Goal: Register for event/course

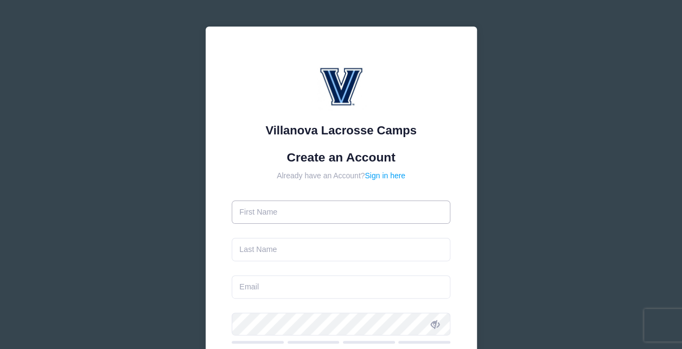
click at [290, 209] on input "text" at bounding box center [341, 212] width 219 height 23
type input "[PERSON_NAME]"
type input "Pegg"
type input "[EMAIL_ADDRESS][DOMAIN_NAME]"
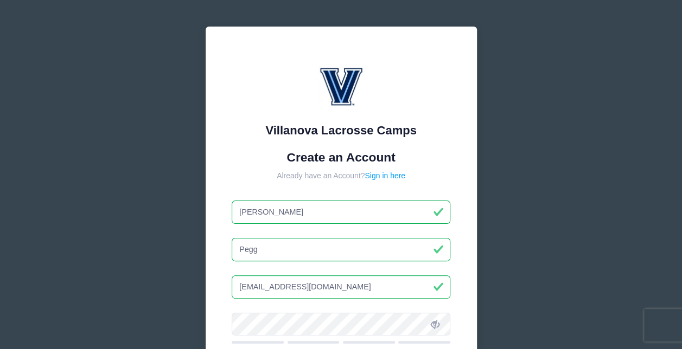
type input "Christy"
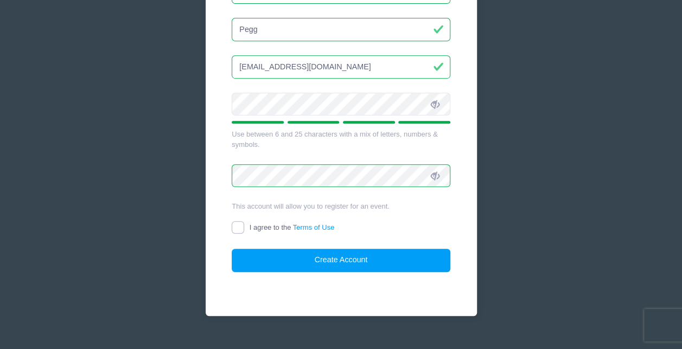
click at [238, 226] on input "I agree to the Terms of Use" at bounding box center [238, 227] width 12 height 12
checkbox input "true"
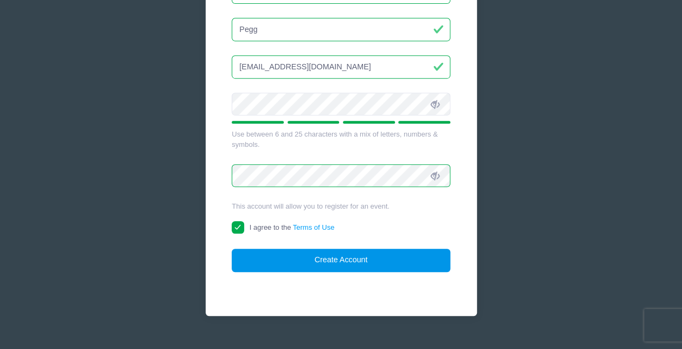
click at [346, 264] on button "Create Account" at bounding box center [341, 260] width 219 height 23
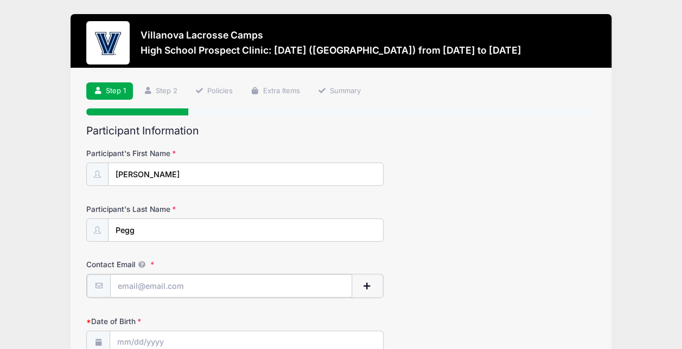
click at [207, 284] on input "Contact Email" at bounding box center [231, 286] width 242 height 23
type input "[EMAIL_ADDRESS][DOMAIN_NAME]"
type input "Malvern"
select select "PA"
type input "[PHONE_NUMBER]"
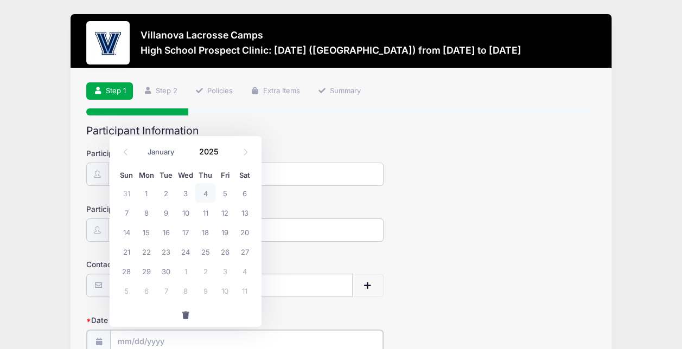
click at [195, 337] on input "Date of Birth" at bounding box center [246, 341] width 273 height 23
click at [128, 156] on span at bounding box center [126, 152] width 18 height 18
click at [244, 152] on icon at bounding box center [245, 152] width 7 height 7
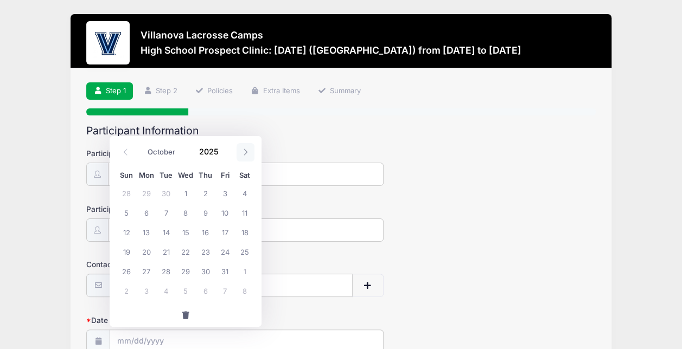
select select "10"
click at [186, 213] on span "5" at bounding box center [186, 213] width 20 height 20
type input "[DATE]"
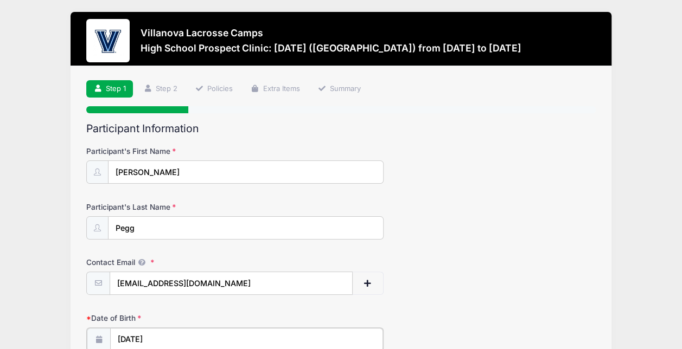
click at [165, 338] on input "[DATE]" at bounding box center [246, 339] width 273 height 23
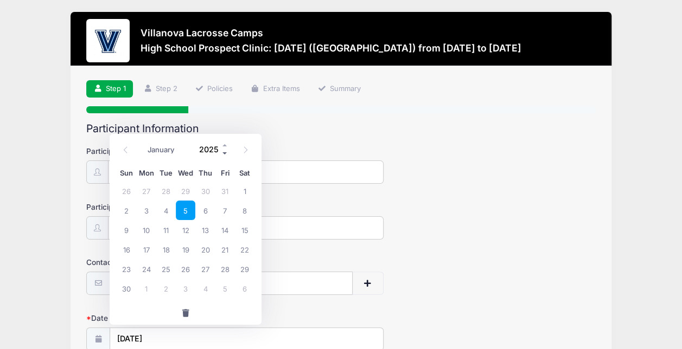
click at [225, 152] on span at bounding box center [225, 154] width 8 height 8
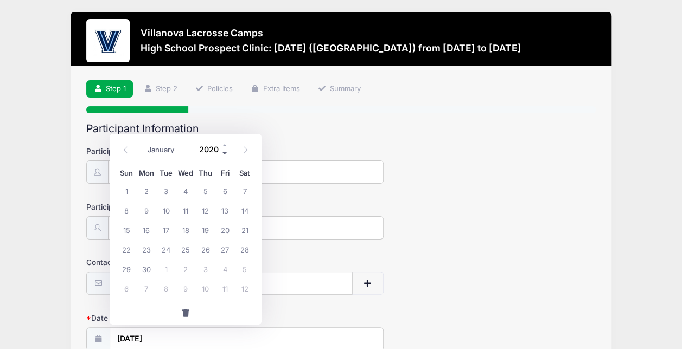
click at [225, 152] on span at bounding box center [225, 154] width 8 height 8
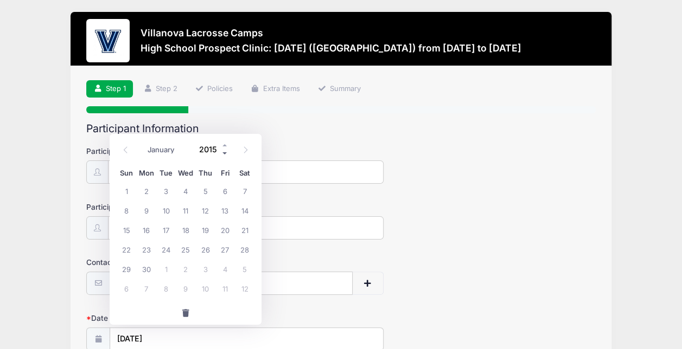
click at [225, 152] on span at bounding box center [225, 154] width 8 height 8
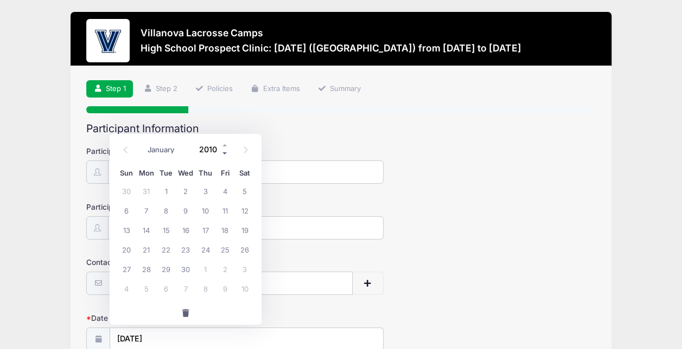
click at [225, 152] on span at bounding box center [225, 154] width 8 height 8
click at [225, 147] on span at bounding box center [225, 146] width 8 height 8
type input "2008"
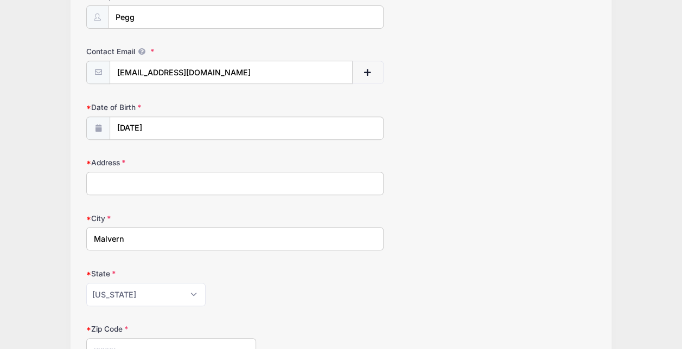
scroll to position [221, 0]
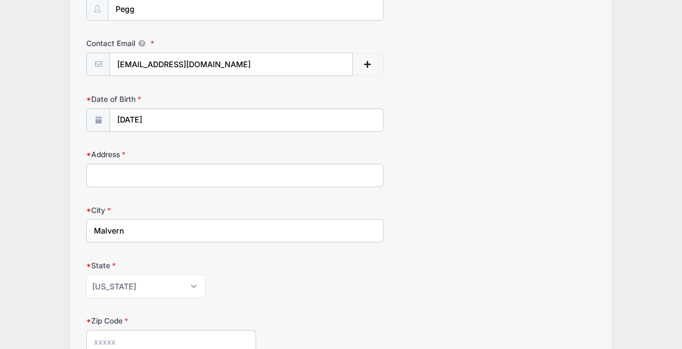
click at [297, 172] on input "Address" at bounding box center [234, 175] width 297 height 23
type input "[STREET_ADDRESS]"
type input "19355"
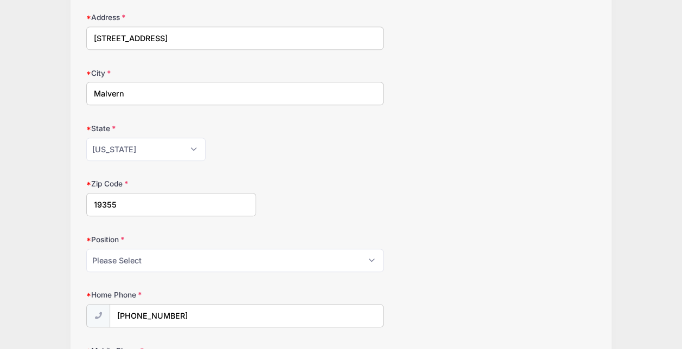
scroll to position [374, 0]
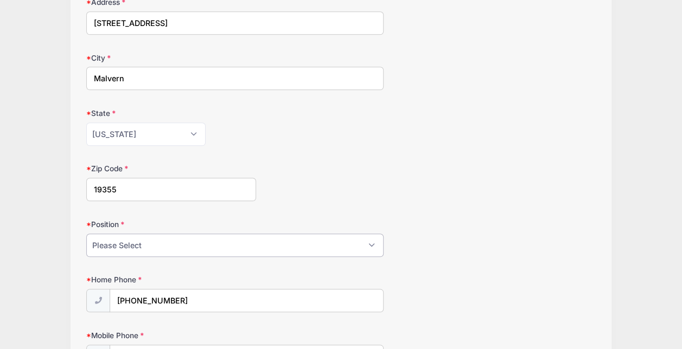
click at [369, 241] on select "Please Select Goalie Middie Defense Attack FOGO LSM" at bounding box center [234, 245] width 297 height 23
select select "Middie"
click at [86, 234] on select "Please Select Goalie Middie Defense Attack FOGO LSM" at bounding box center [234, 245] width 297 height 23
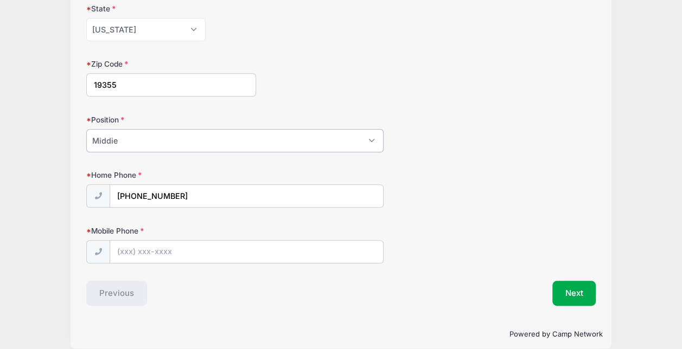
scroll to position [487, 0]
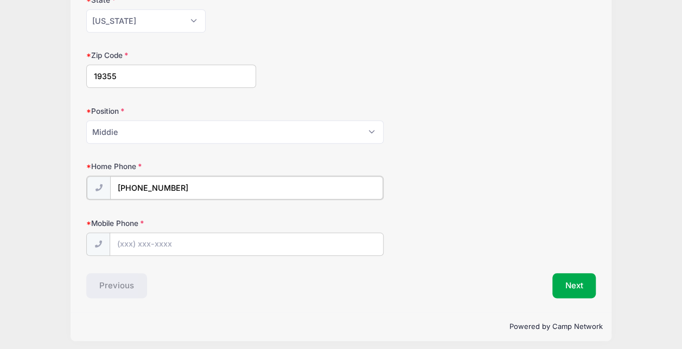
click at [187, 182] on input "[PHONE_NUMBER]" at bounding box center [246, 187] width 273 height 23
drag, startPoint x: 187, startPoint y: 182, endPoint x: 41, endPoint y: 188, distance: 145.5
type input "[PHONE_NUMBER]"
click at [122, 243] on input "Mobile Phone" at bounding box center [246, 243] width 273 height 23
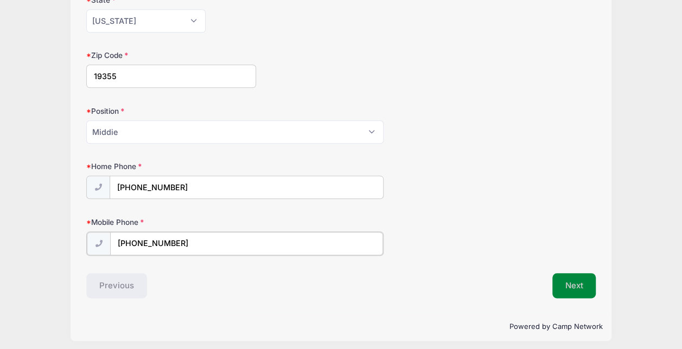
type input "[PHONE_NUMBER]"
click at [576, 282] on button "Next" at bounding box center [574, 284] width 44 height 25
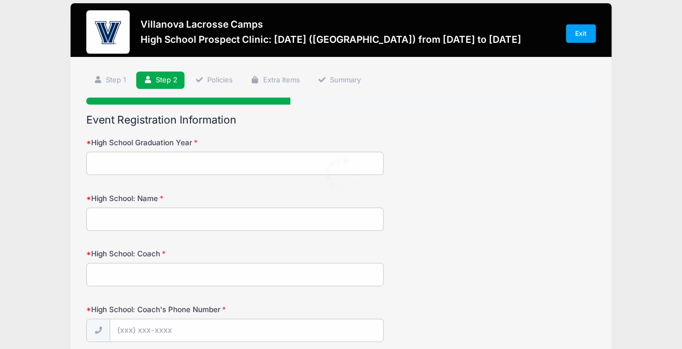
scroll to position [0, 0]
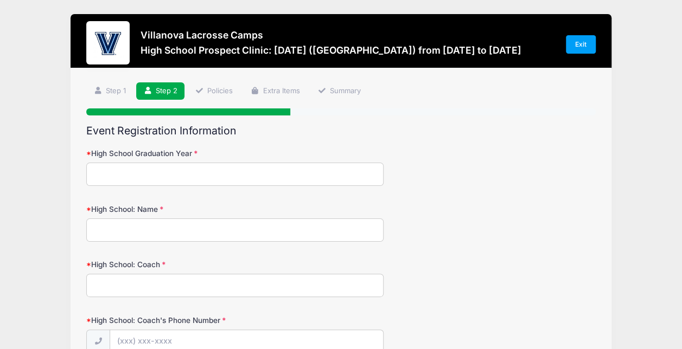
click at [180, 173] on input "High School Graduation Year" at bounding box center [234, 174] width 297 height 23
type input "2027"
type input "Malvern Prep"
type input "[PERSON_NAME]"
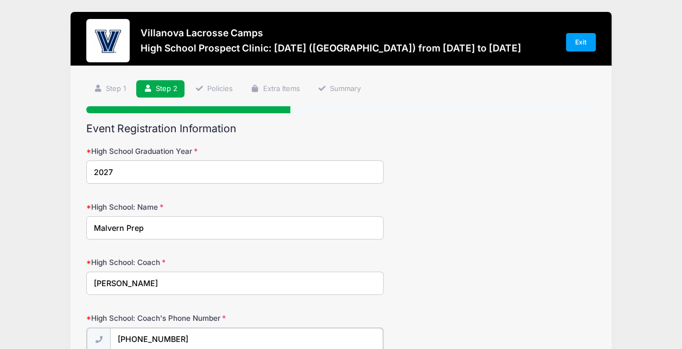
type input "[PHONE_NUMBER]"
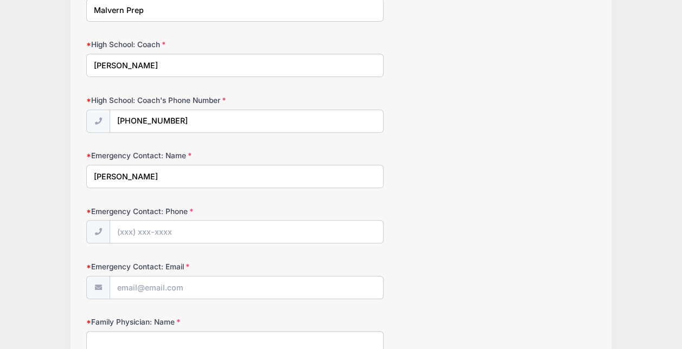
type input "[PERSON_NAME]"
type input "[PHONE_NUMBER]"
type input "[EMAIL_ADDRESS][DOMAIN_NAME]"
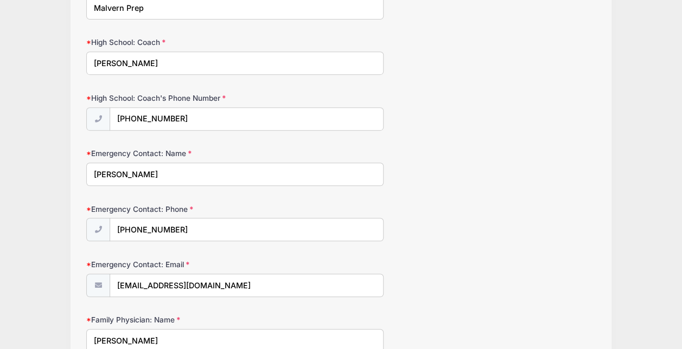
type input "[PERSON_NAME]"
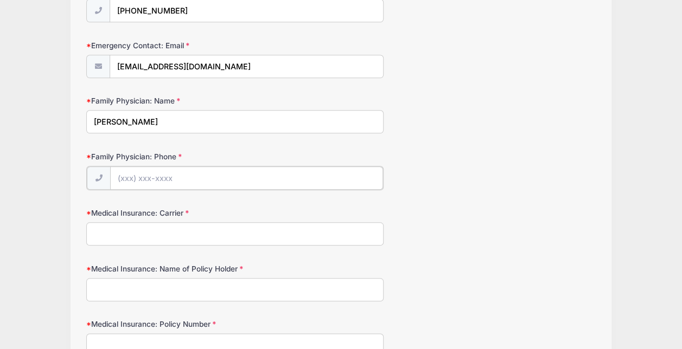
type input "(5"
type input "[PHONE_NUMBER]"
type input "BCBS of [US_STATE]"
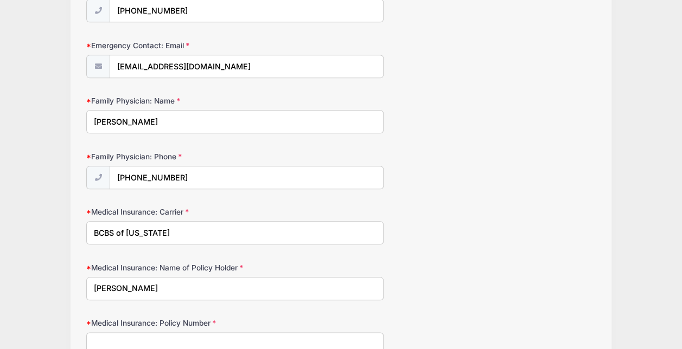
type input "[PERSON_NAME]"
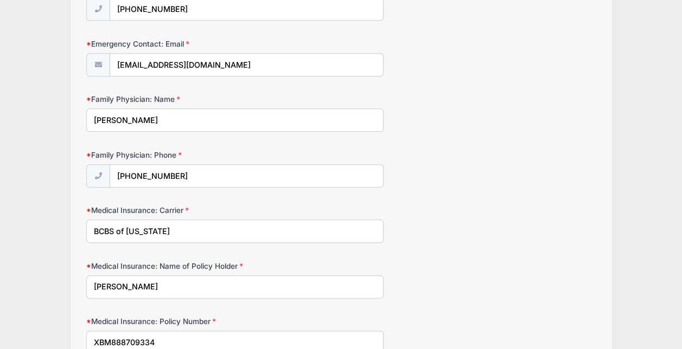
type input "XBM888709334"
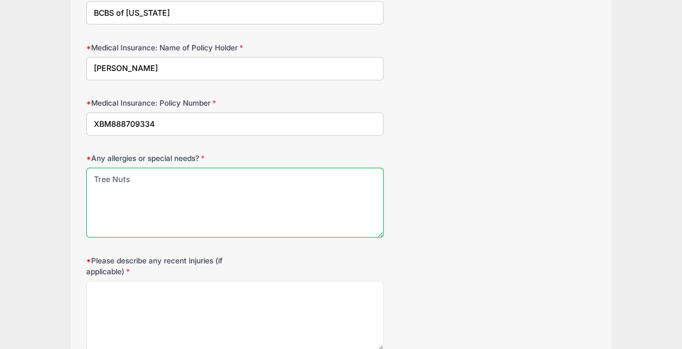
type textarea "Tree Nuts"
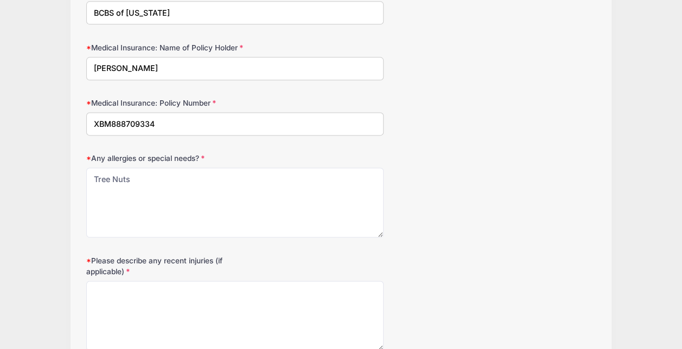
scroll to position [757, 0]
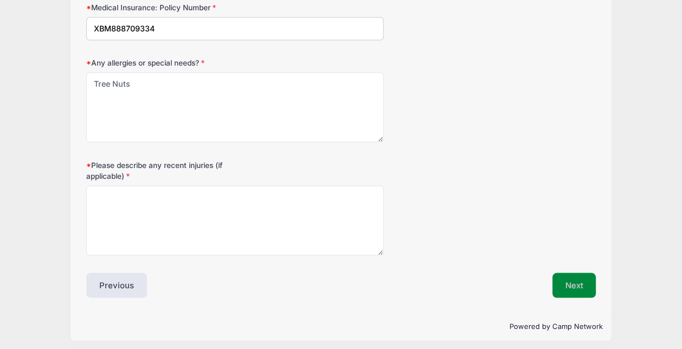
click at [564, 278] on button "Next" at bounding box center [574, 285] width 44 height 25
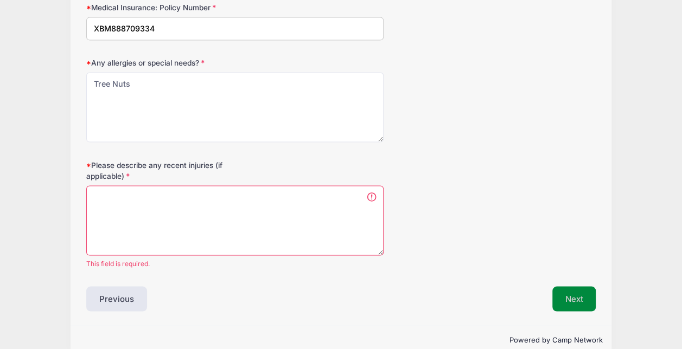
scroll to position [0, 0]
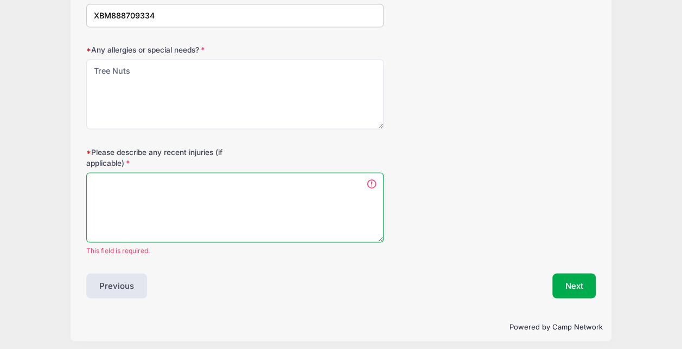
click at [293, 184] on textarea "Please describe any recent injuries (if applicable)" at bounding box center [234, 208] width 297 height 70
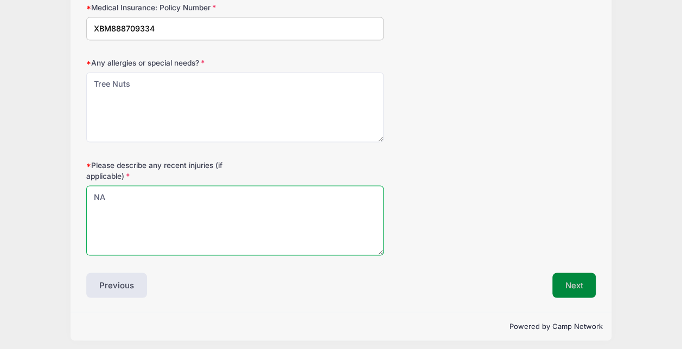
type textarea "NA"
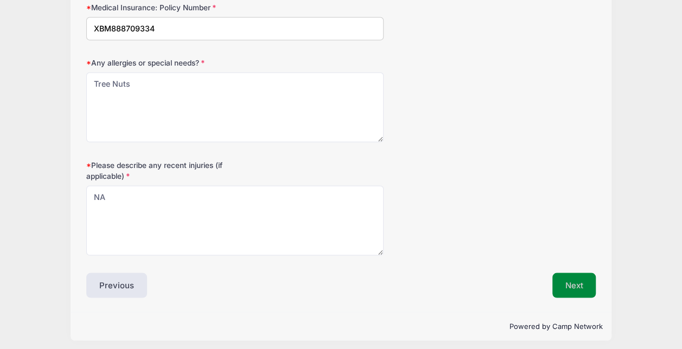
click at [575, 278] on button "Next" at bounding box center [574, 285] width 44 height 25
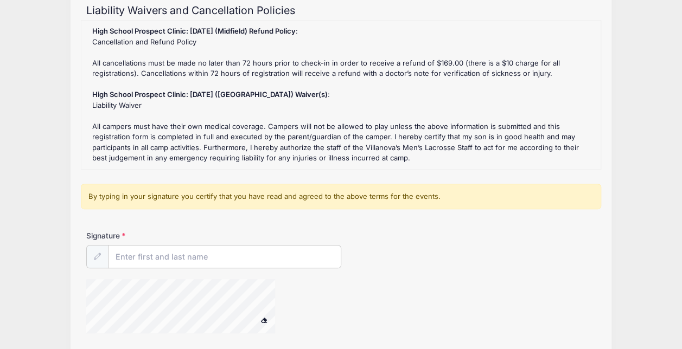
scroll to position [142, 0]
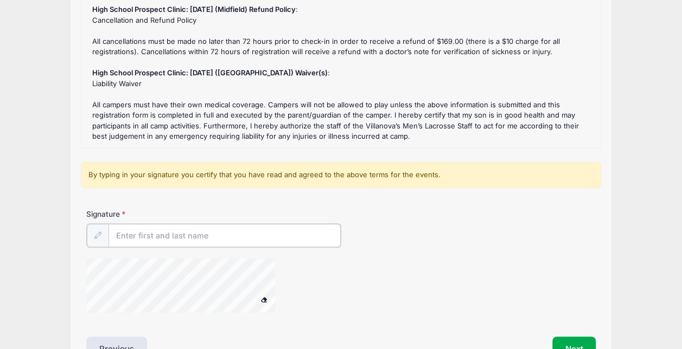
click at [228, 235] on input "Signature" at bounding box center [225, 235] width 232 height 23
click at [363, 276] on div at bounding box center [256, 287] width 340 height 58
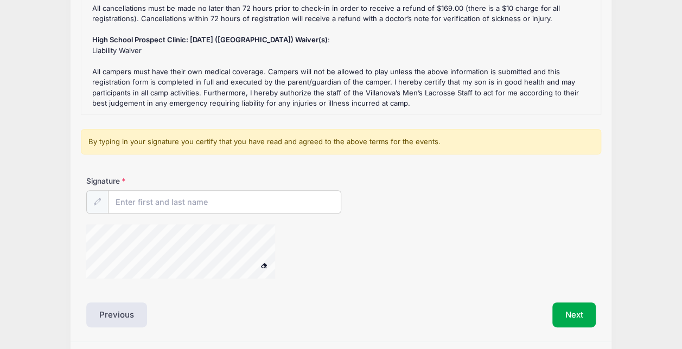
scroll to position [176, 0]
click at [231, 200] on input "Signature" at bounding box center [225, 201] width 232 height 23
type input "[PERSON_NAME]"
click at [583, 315] on button "Next" at bounding box center [574, 314] width 44 height 25
click at [264, 263] on span at bounding box center [264, 265] width 8 height 6
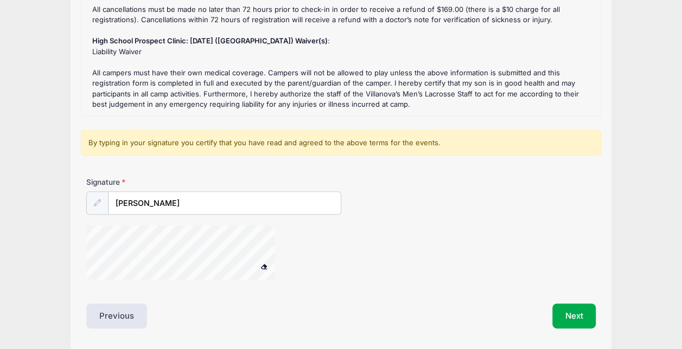
scroll to position [209, 0]
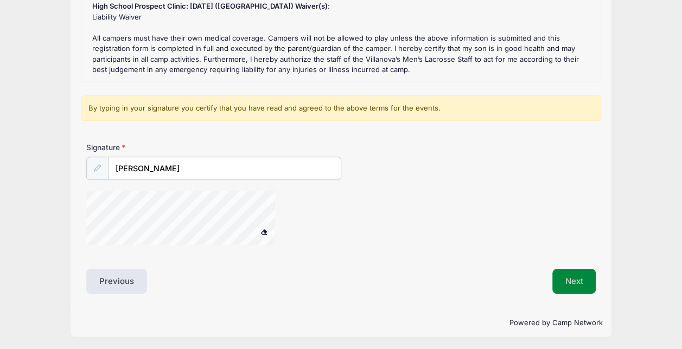
click at [578, 278] on button "Next" at bounding box center [574, 281] width 44 height 25
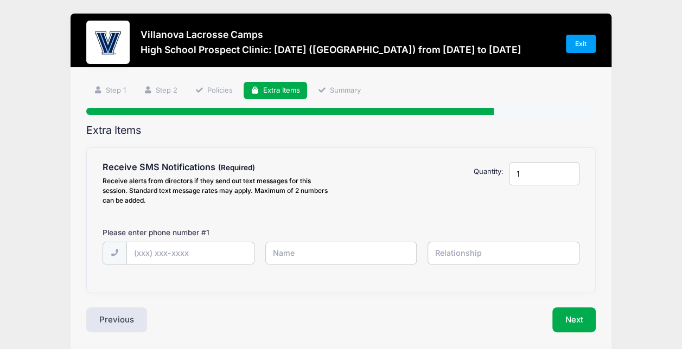
scroll to position [0, 0]
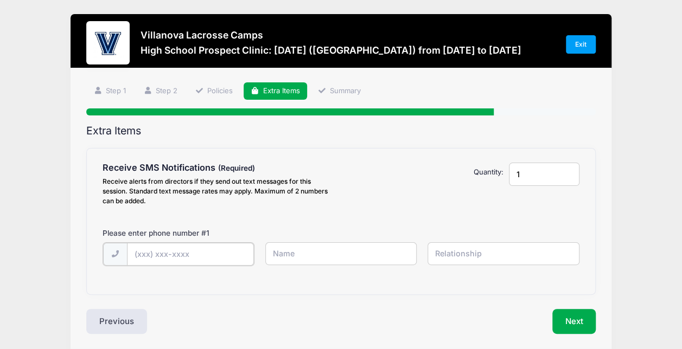
click at [202, 250] on input "text" at bounding box center [190, 254] width 127 height 23
type input "[PHONE_NUMBER]"
click at [319, 251] on input "[PERSON_NAME]" at bounding box center [341, 253] width 152 height 23
type input "[PERSON_NAME]"
click at [488, 260] on input "text" at bounding box center [503, 253] width 152 height 23
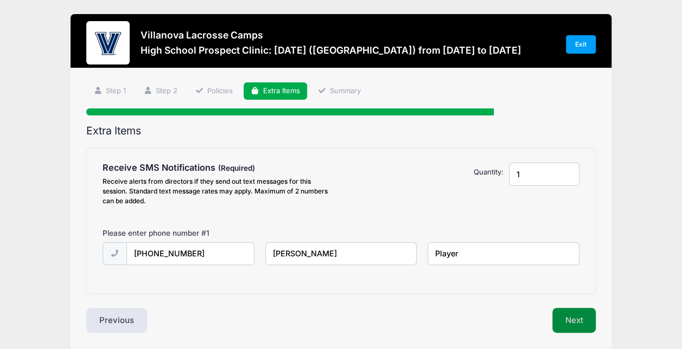
type input "Player"
click at [582, 319] on button "Next" at bounding box center [574, 320] width 44 height 25
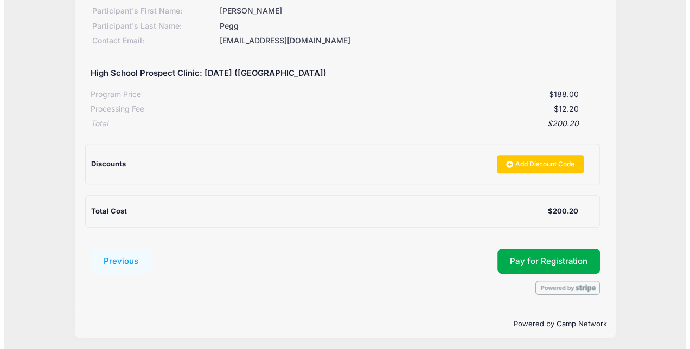
scroll to position [164, 0]
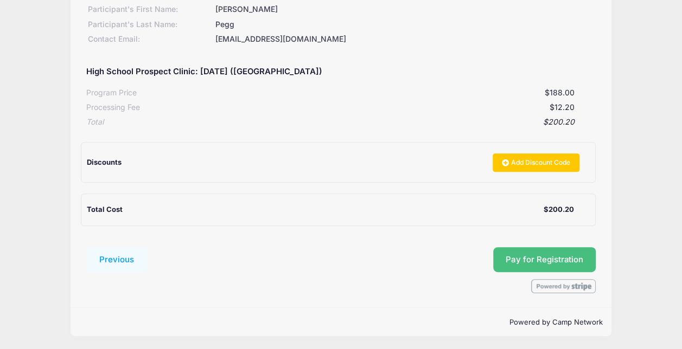
click at [557, 258] on button "Pay for Registration" at bounding box center [544, 259] width 103 height 25
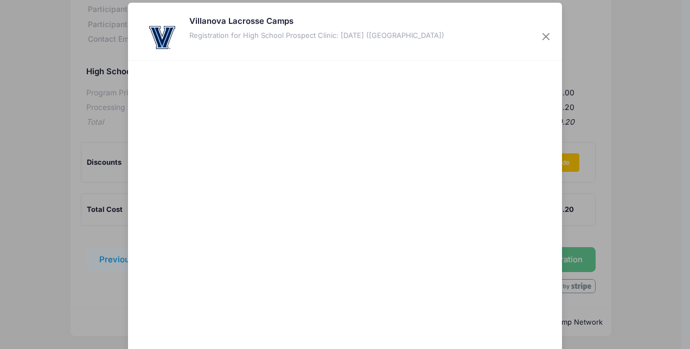
scroll to position [86, 0]
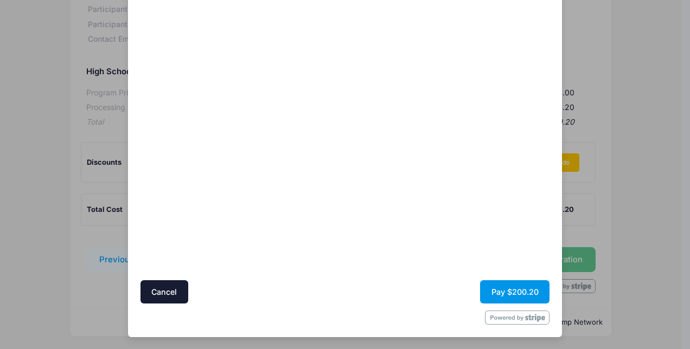
click at [516, 294] on button "Pay $200.20" at bounding box center [514, 291] width 69 height 23
